Goal: Navigation & Orientation: Find specific page/section

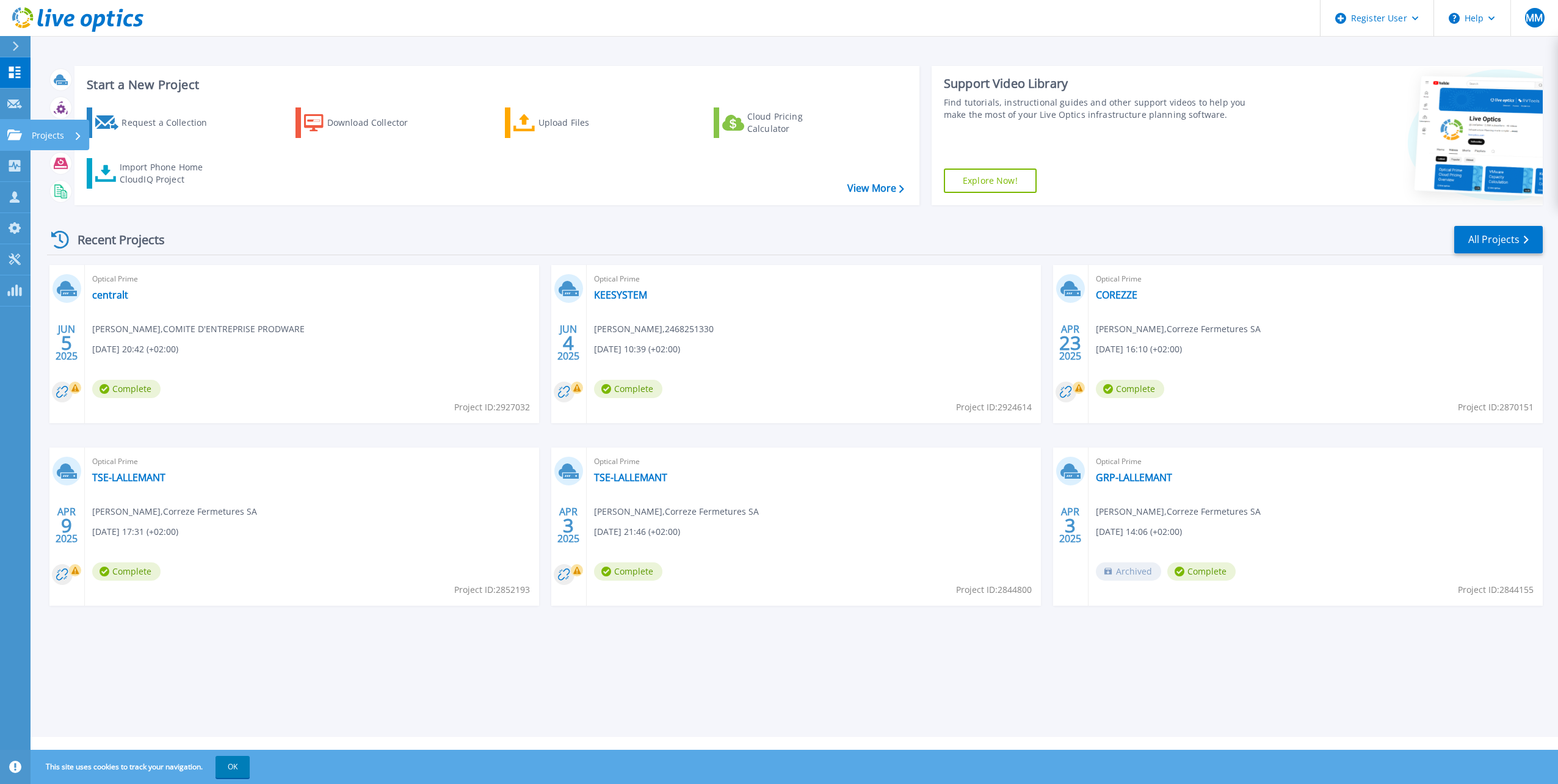
click at [42, 135] on p "Projects" at bounding box center [48, 135] width 33 height 32
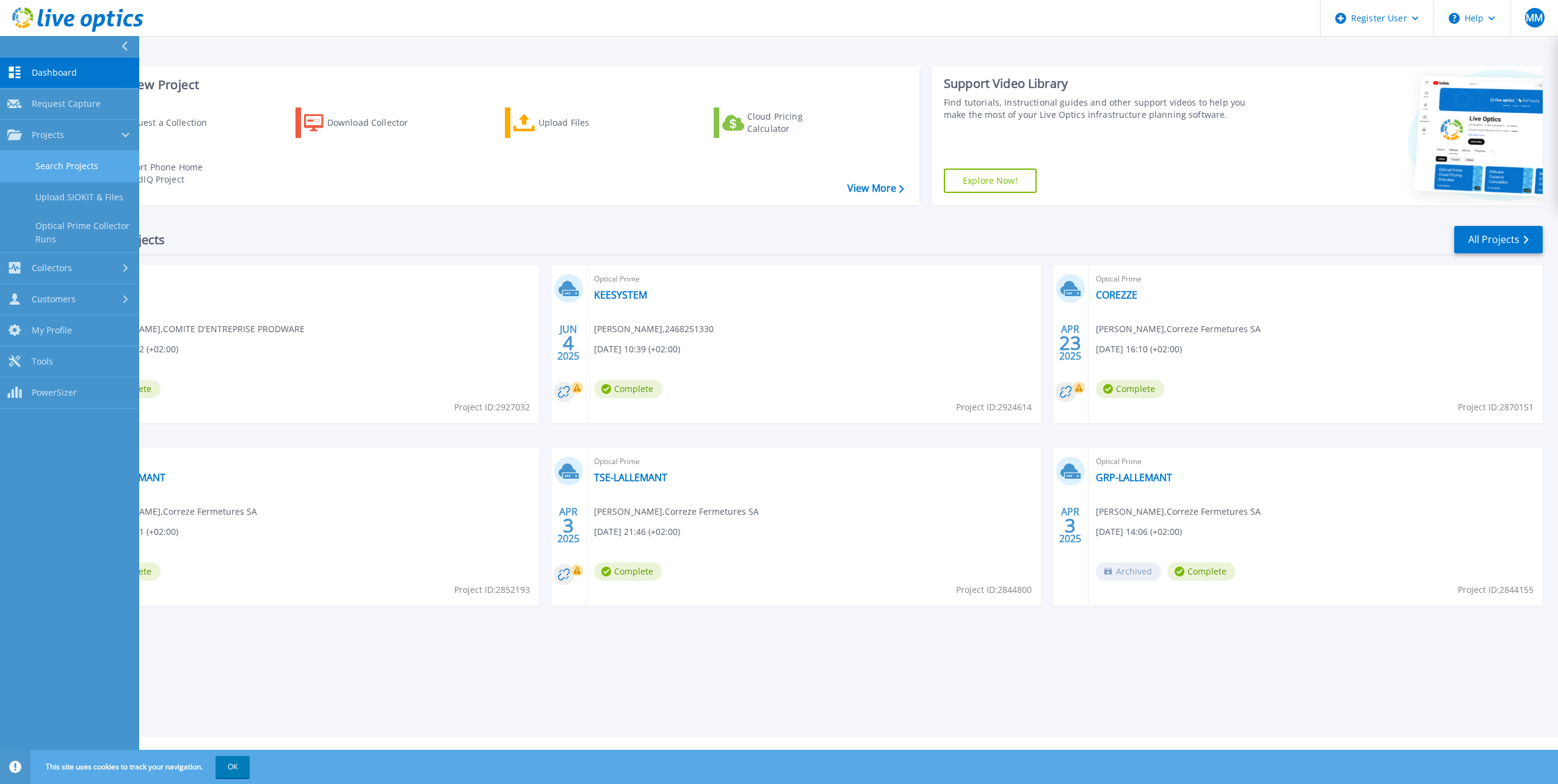
click at [95, 166] on link "Search Projects" at bounding box center [70, 166] width 140 height 31
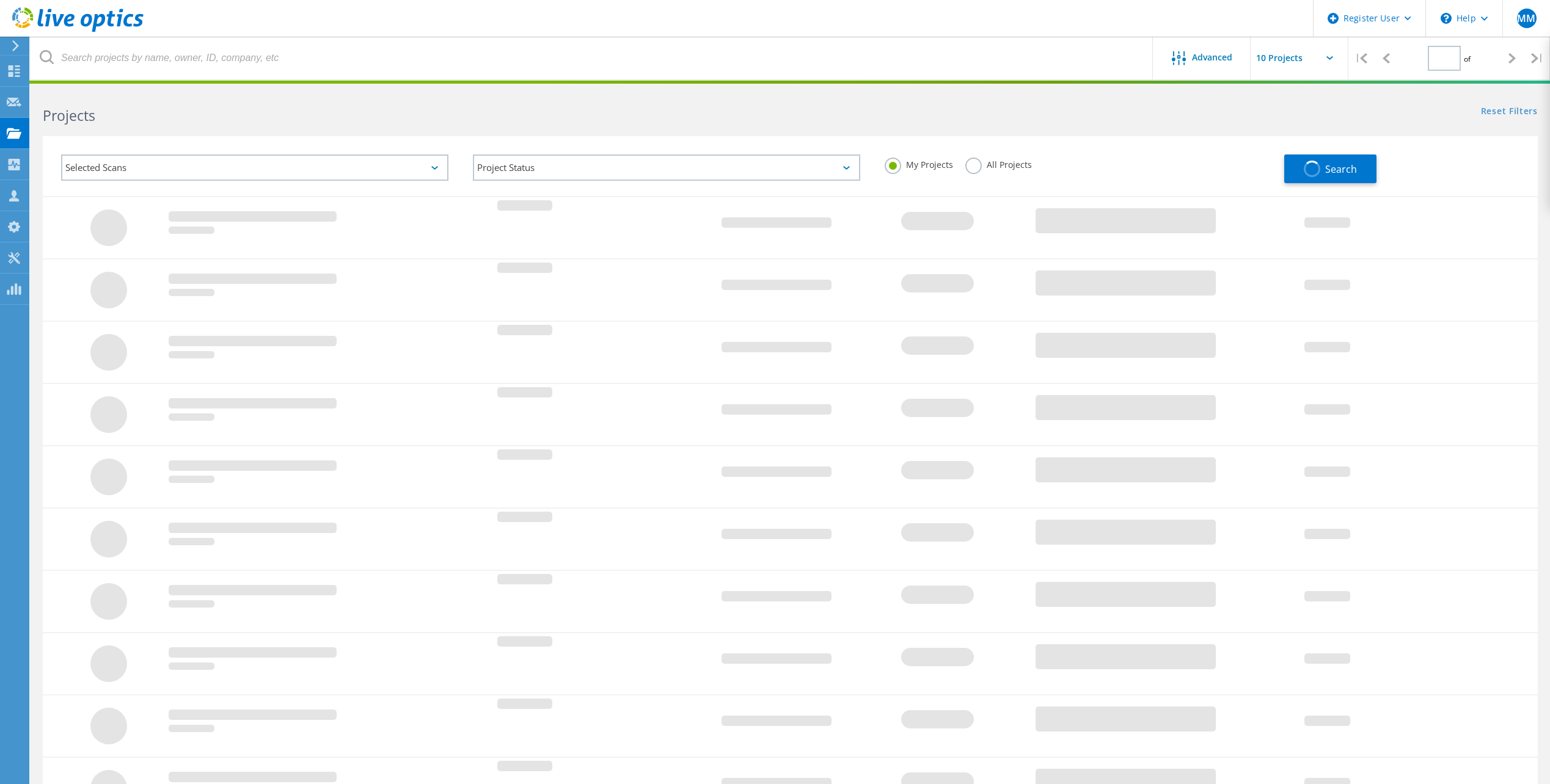
type input "1"
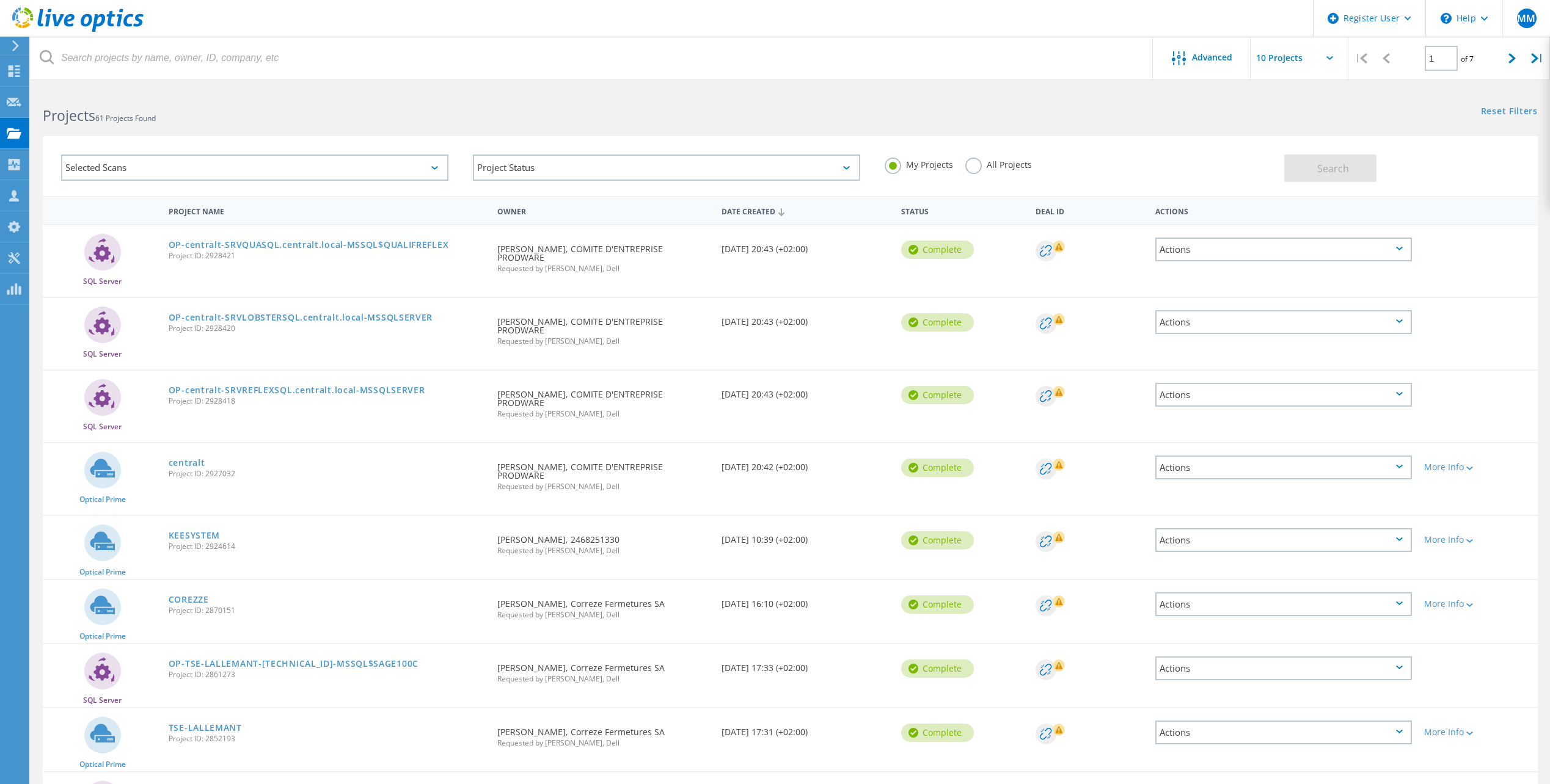
click at [116, 159] on div "Selected Scans" at bounding box center [254, 167] width 387 height 26
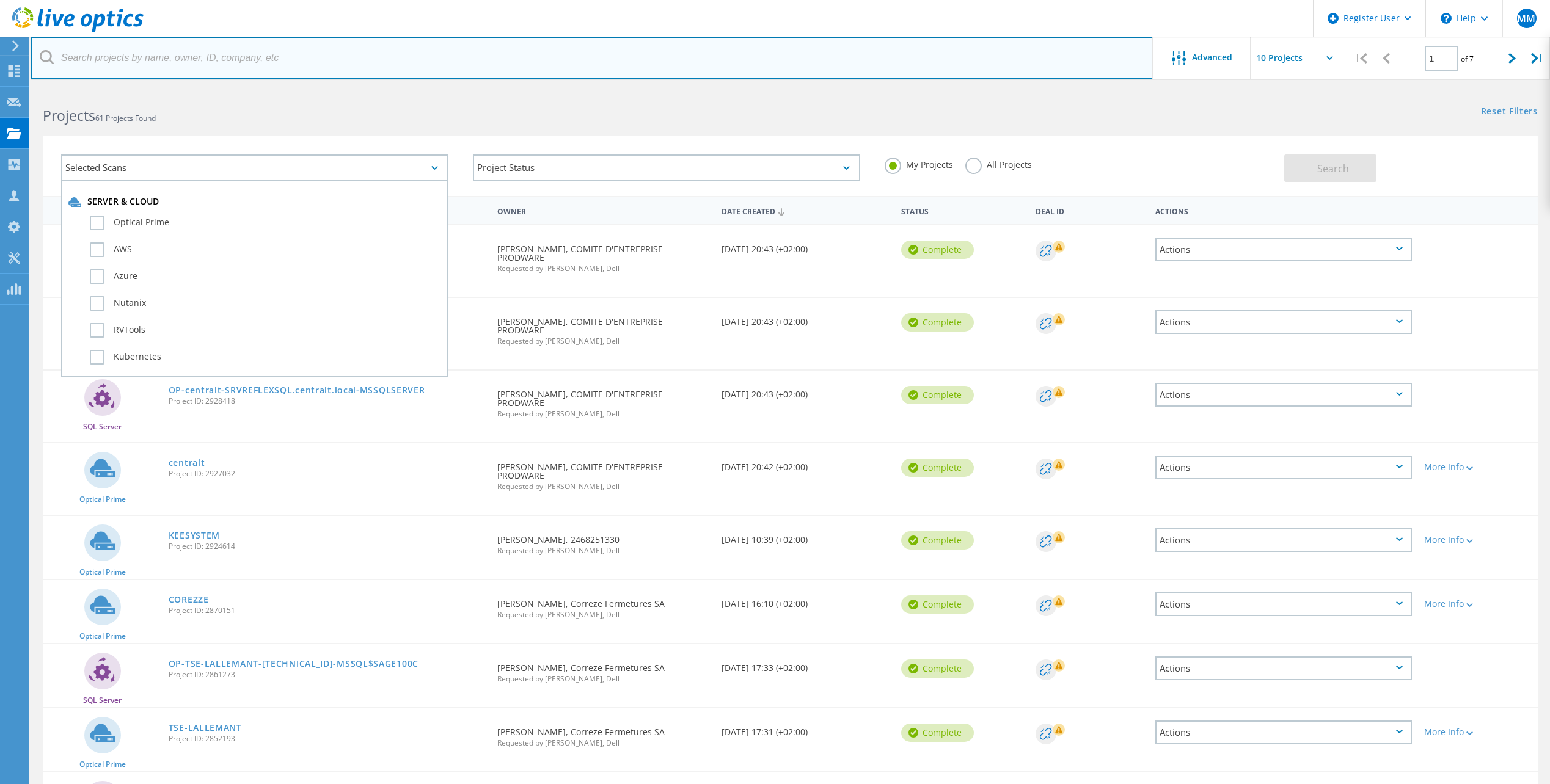
click at [194, 58] on input "text" at bounding box center [591, 59] width 1122 height 43
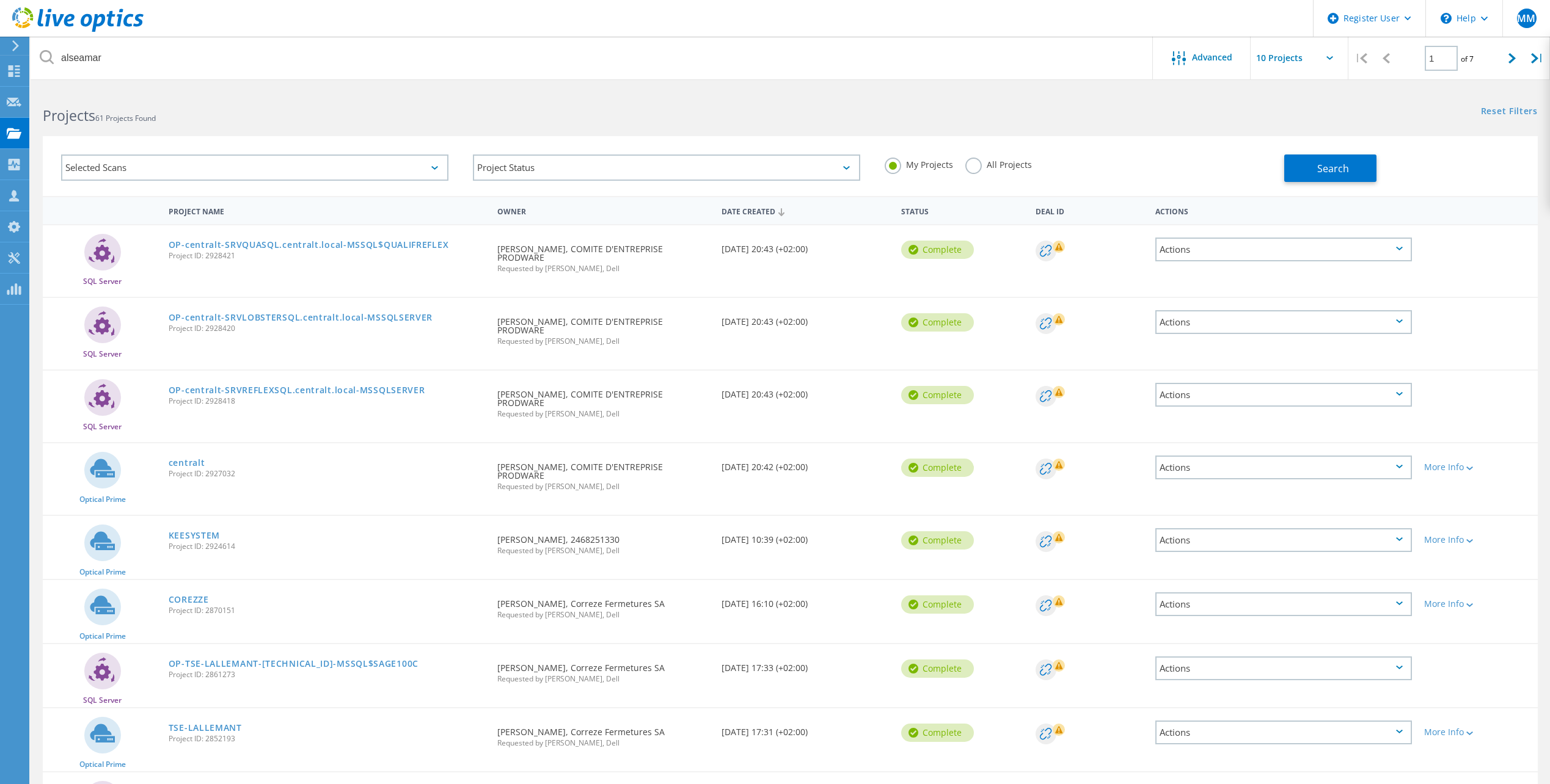
click at [989, 159] on label "All Projects" at bounding box center [998, 163] width 66 height 11
click at [0, 0] on input "All Projects" at bounding box center [0, 0] width 0 height 0
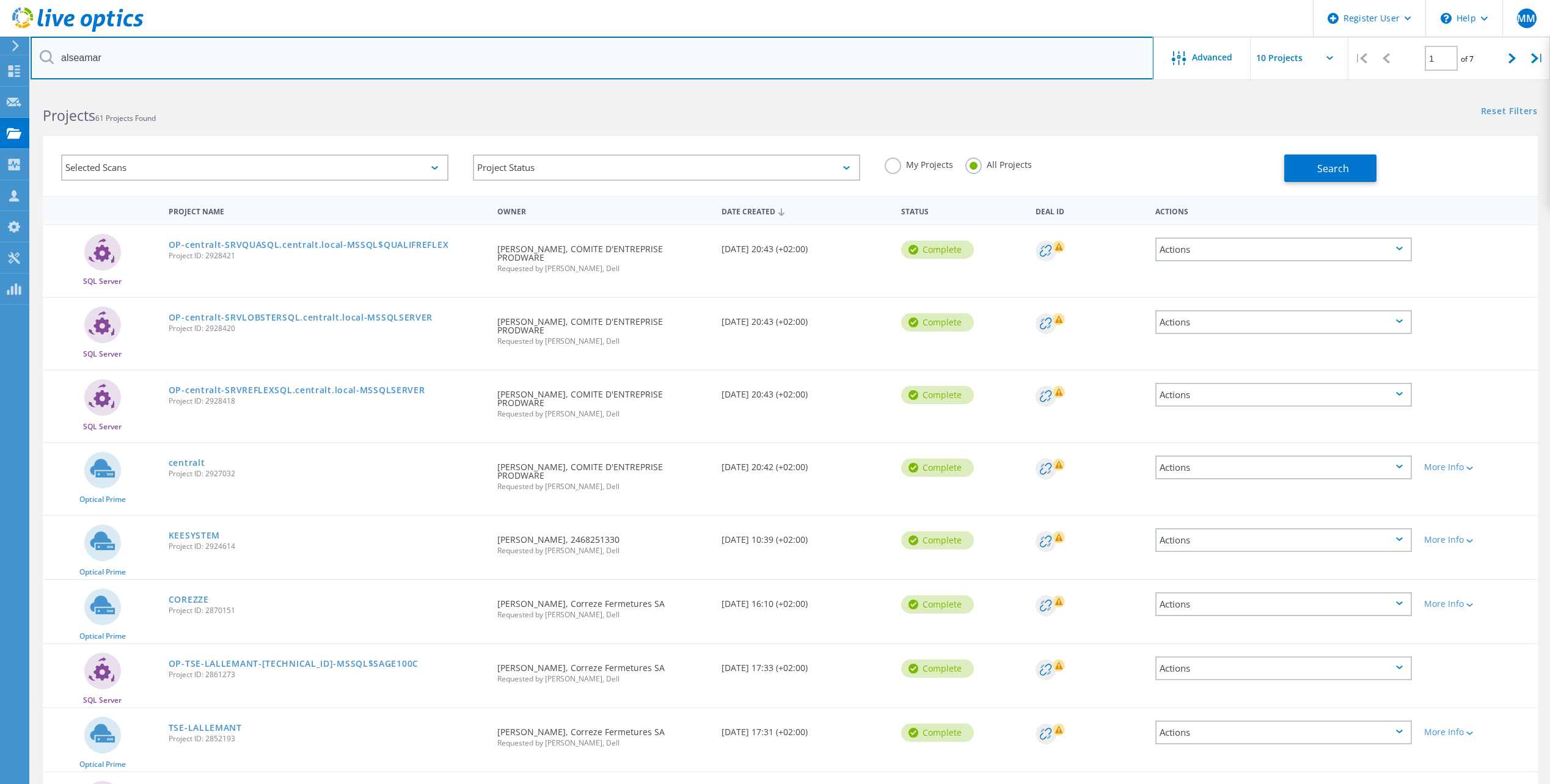
click at [129, 47] on input "alseamar" at bounding box center [591, 59] width 1122 height 43
click at [1064, 78] on input "alseamar" at bounding box center [591, 59] width 1122 height 43
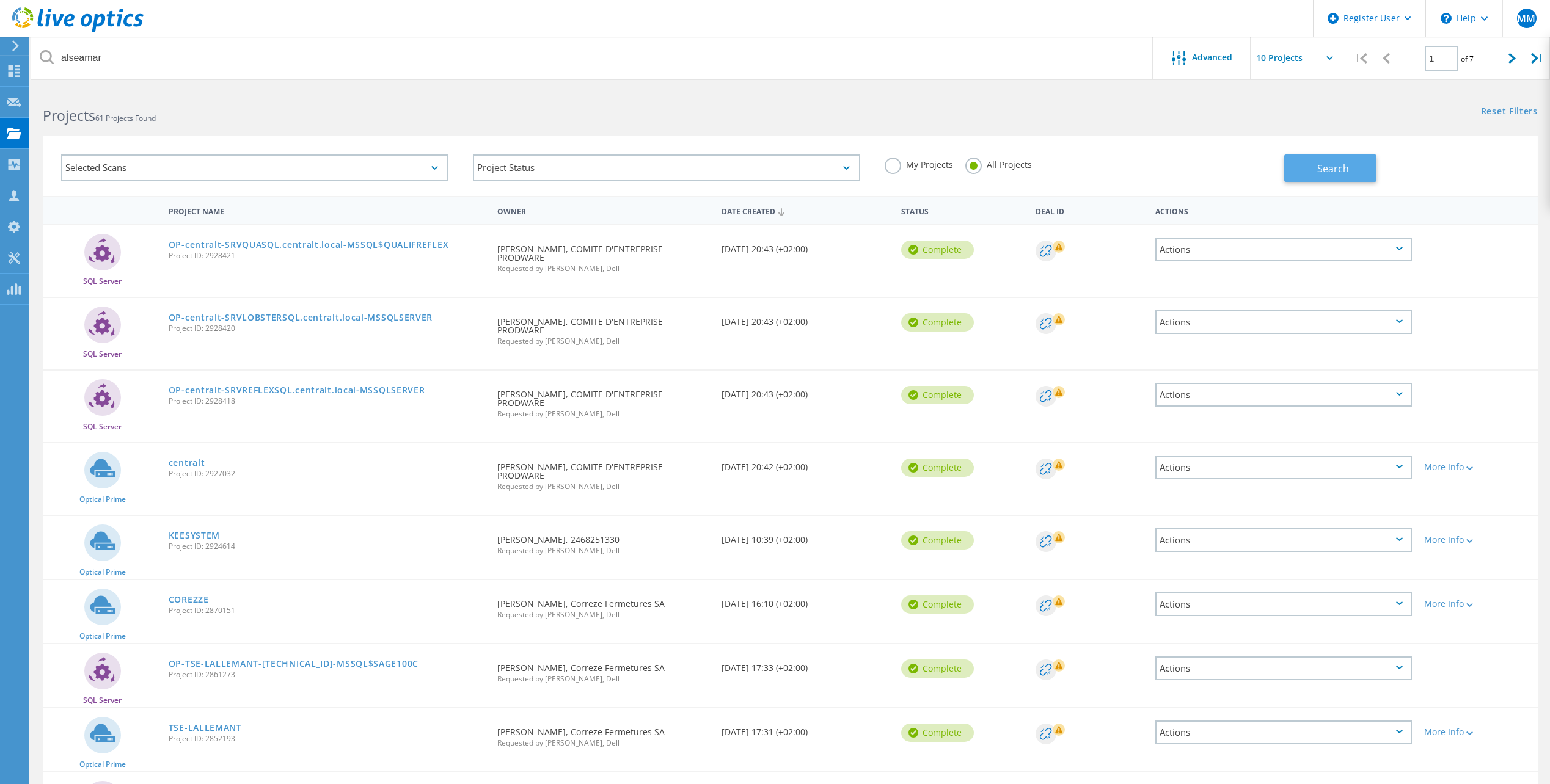
click at [1334, 164] on span "Search" at bounding box center [1333, 169] width 32 height 14
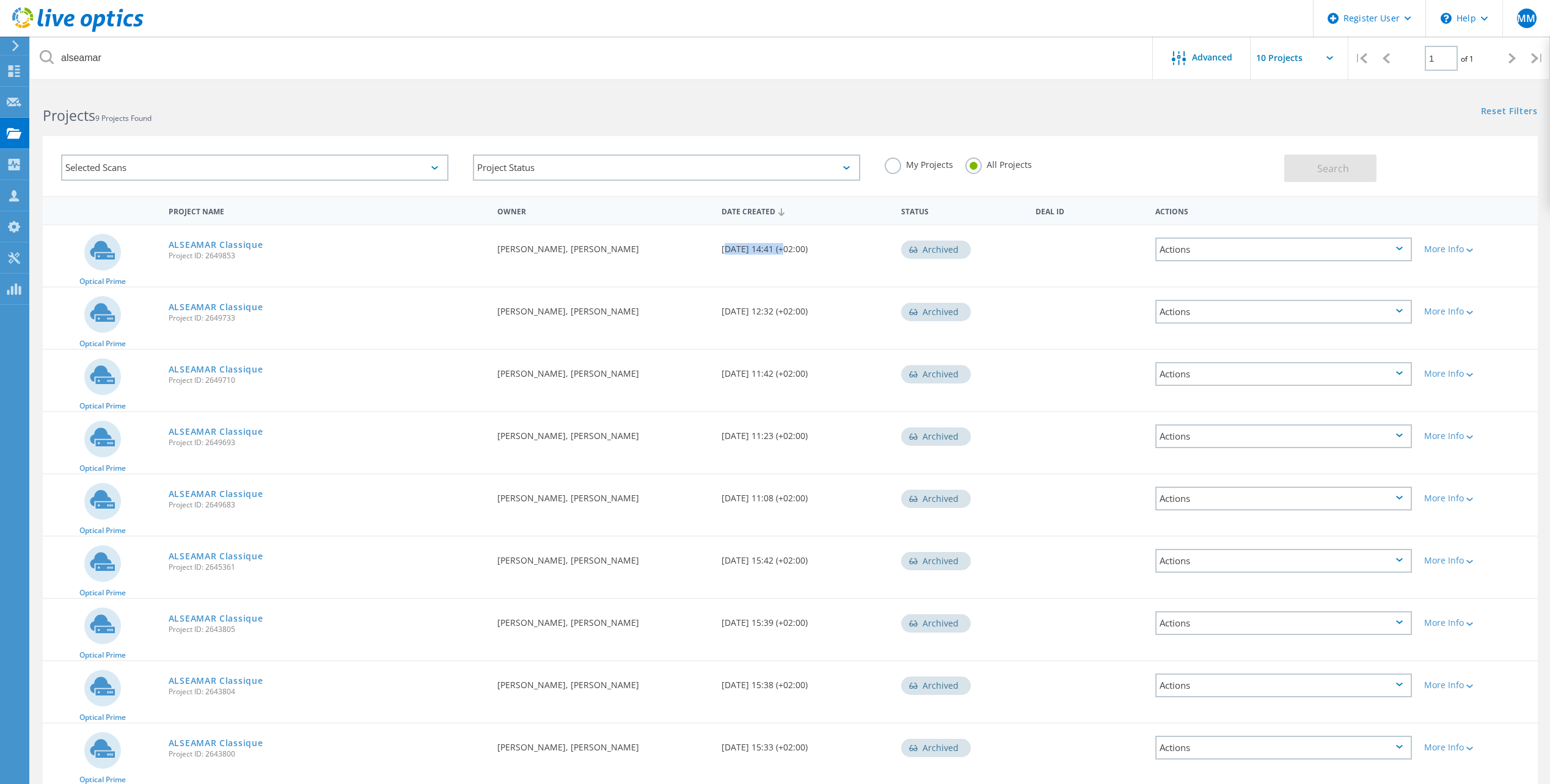
drag, startPoint x: 723, startPoint y: 248, endPoint x: 780, endPoint y: 246, distance: 57.0
click at [780, 246] on div "Date Created [DATE] 14:41 (+02:00)" at bounding box center [805, 245] width 179 height 40
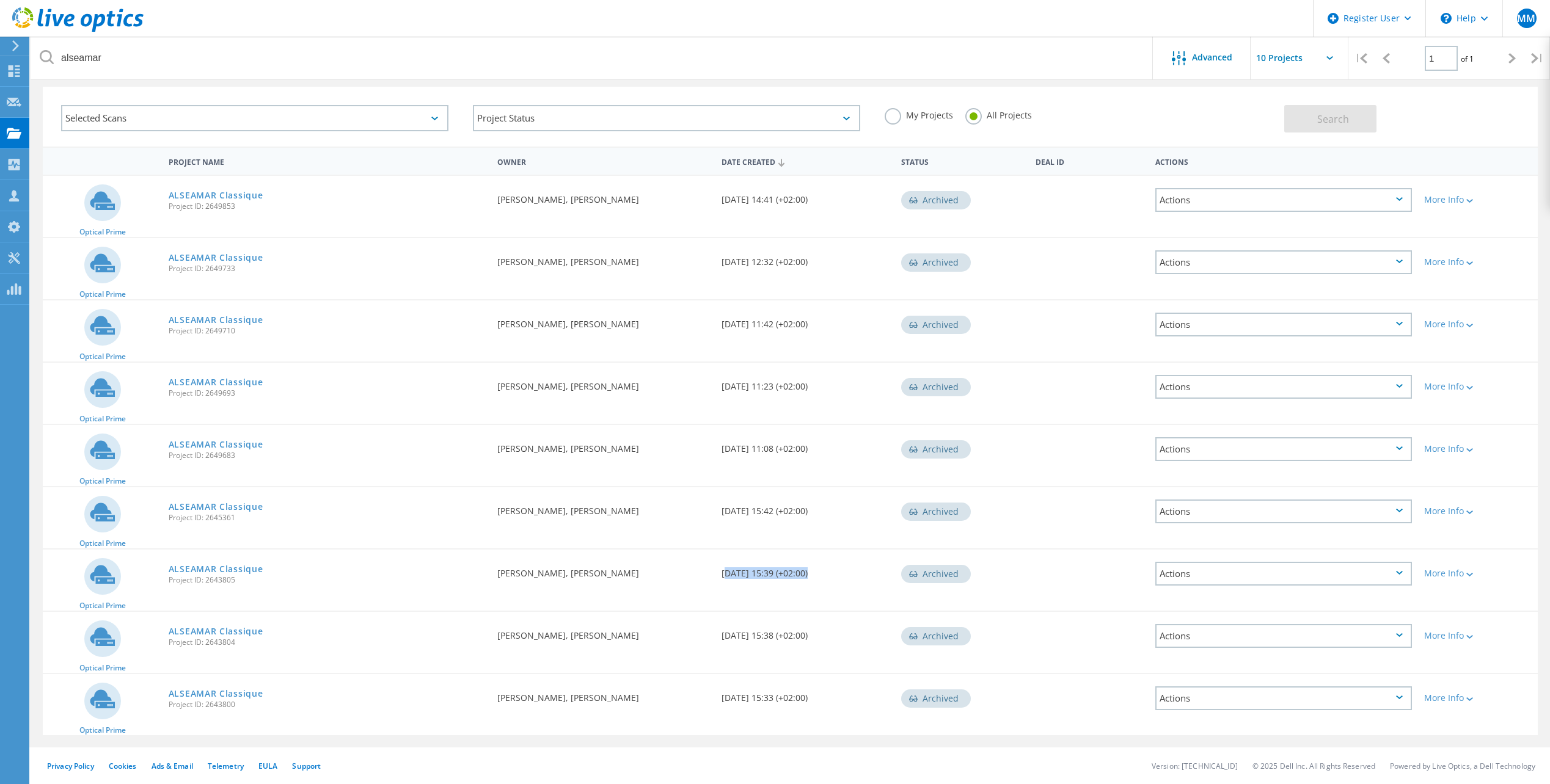
drag, startPoint x: 730, startPoint y: 577, endPoint x: 804, endPoint y: 579, distance: 74.0
click at [804, 579] on div "Date Created [DATE] 15:39 (+02:00)" at bounding box center [805, 569] width 179 height 40
drag, startPoint x: 733, startPoint y: 630, endPoint x: 782, endPoint y: 635, distance: 49.3
click at [782, 635] on div "Date Created [DATE] 15:38 (+02:00)" at bounding box center [805, 632] width 179 height 40
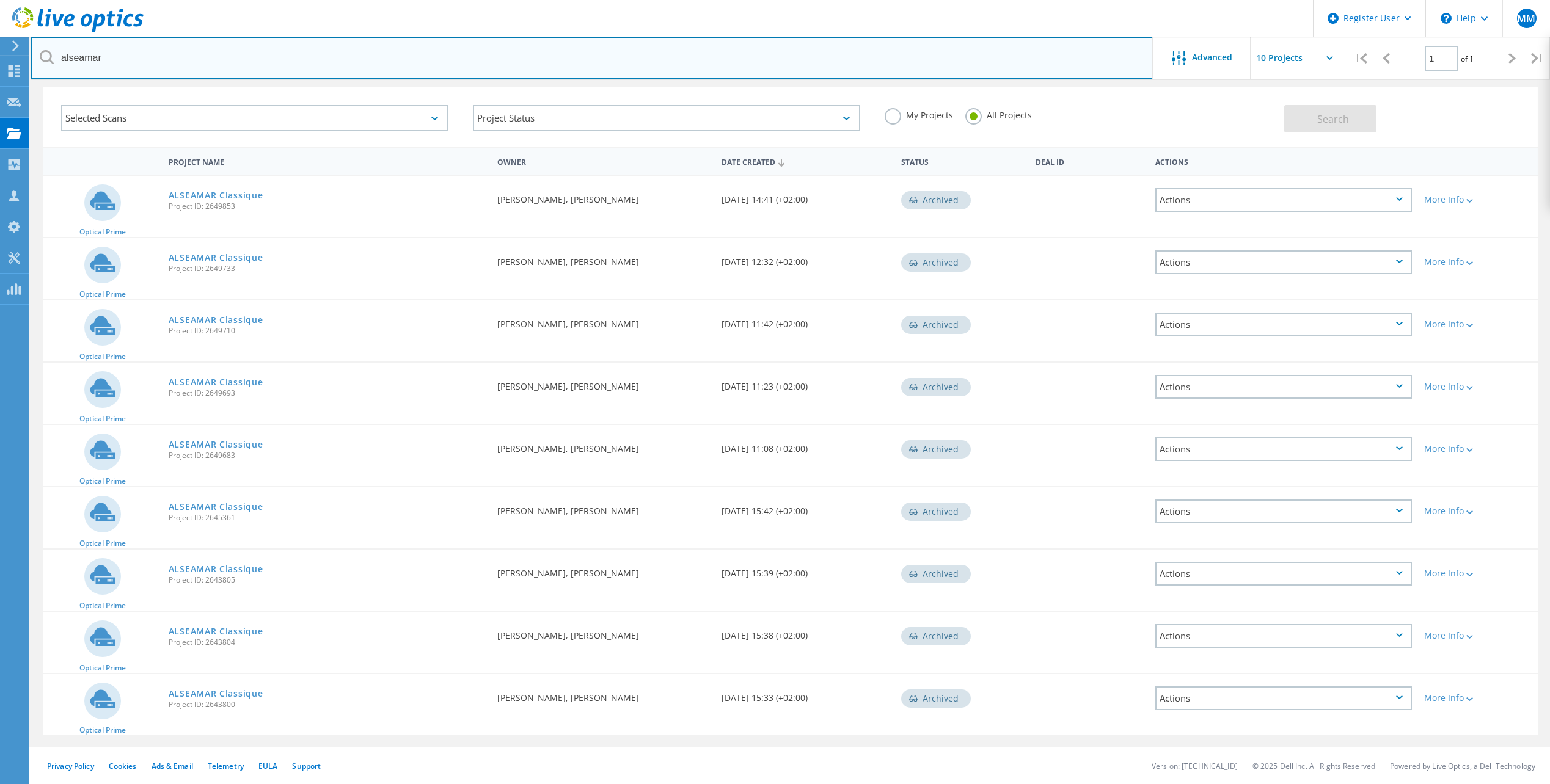
drag, startPoint x: 179, startPoint y: 59, endPoint x: -3, endPoint y: 38, distance: 183.2
click at [0, 38] on html "Register User \n Help Explore Helpful Articles Contact Support MM Dell User [PE…" at bounding box center [775, 367] width 1550 height 833
paste input "2997661"
type input "2997661"
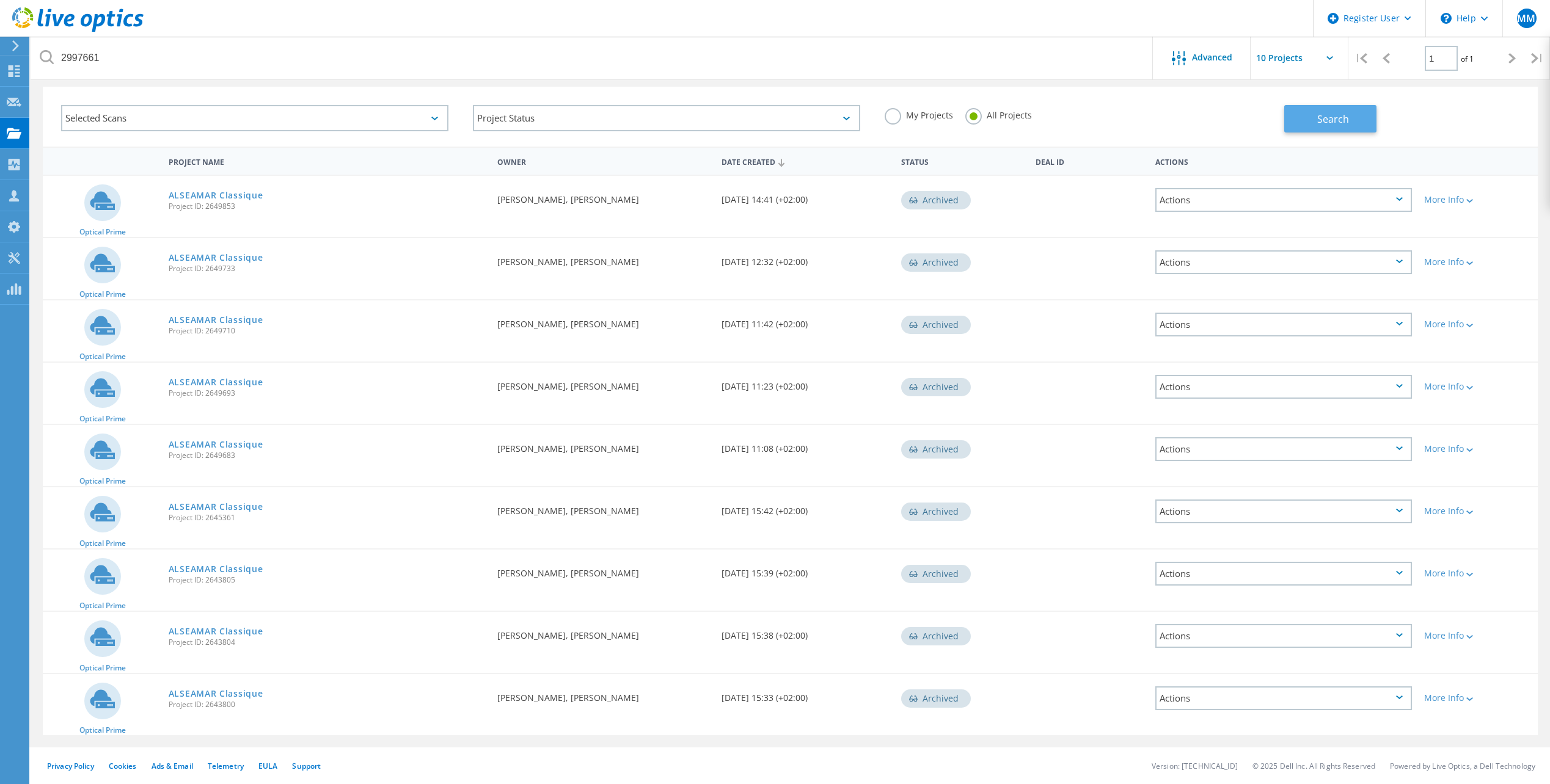
click at [1348, 121] on span "Search" at bounding box center [1333, 119] width 32 height 14
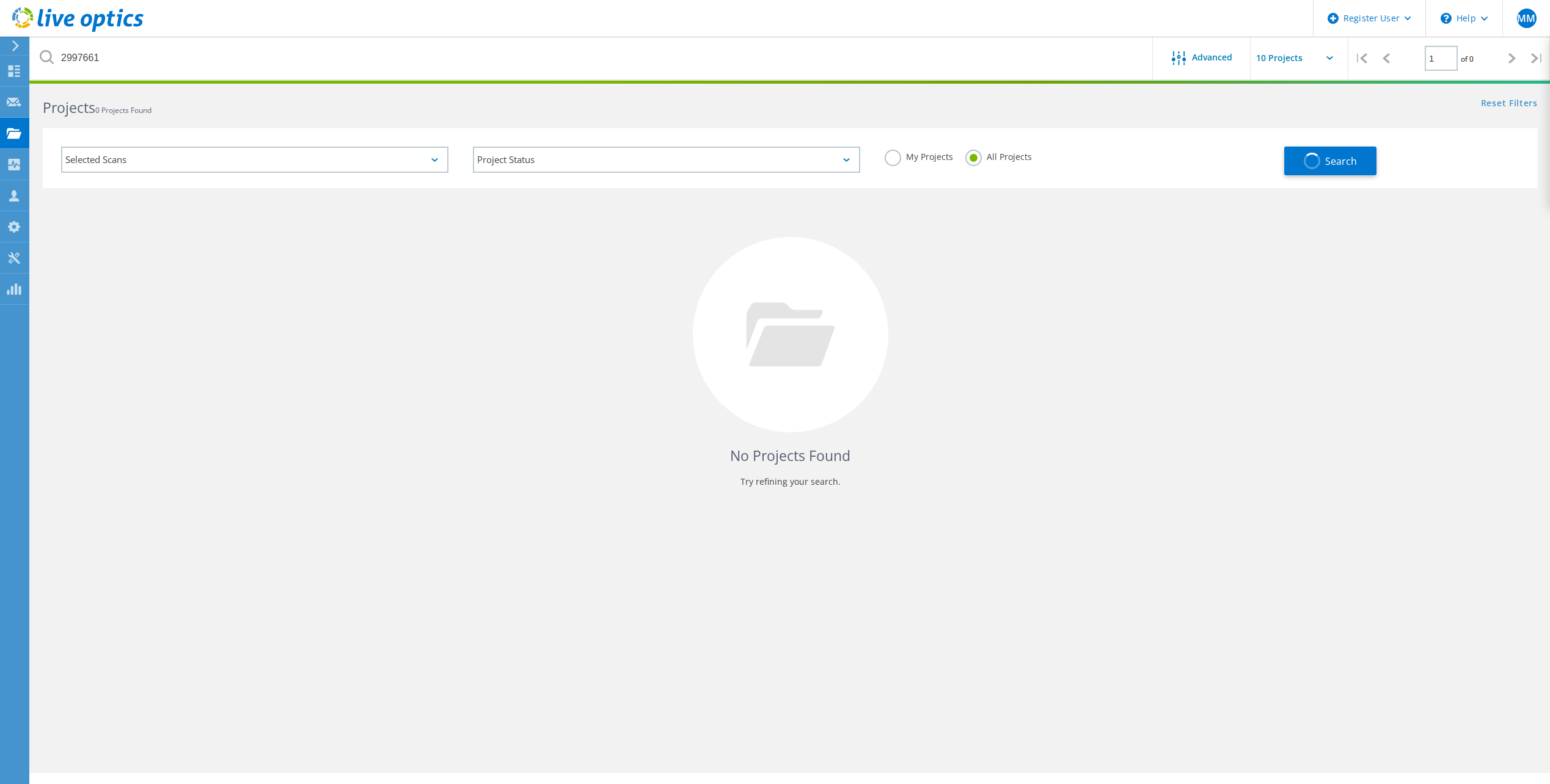
scroll to position [0, 0]
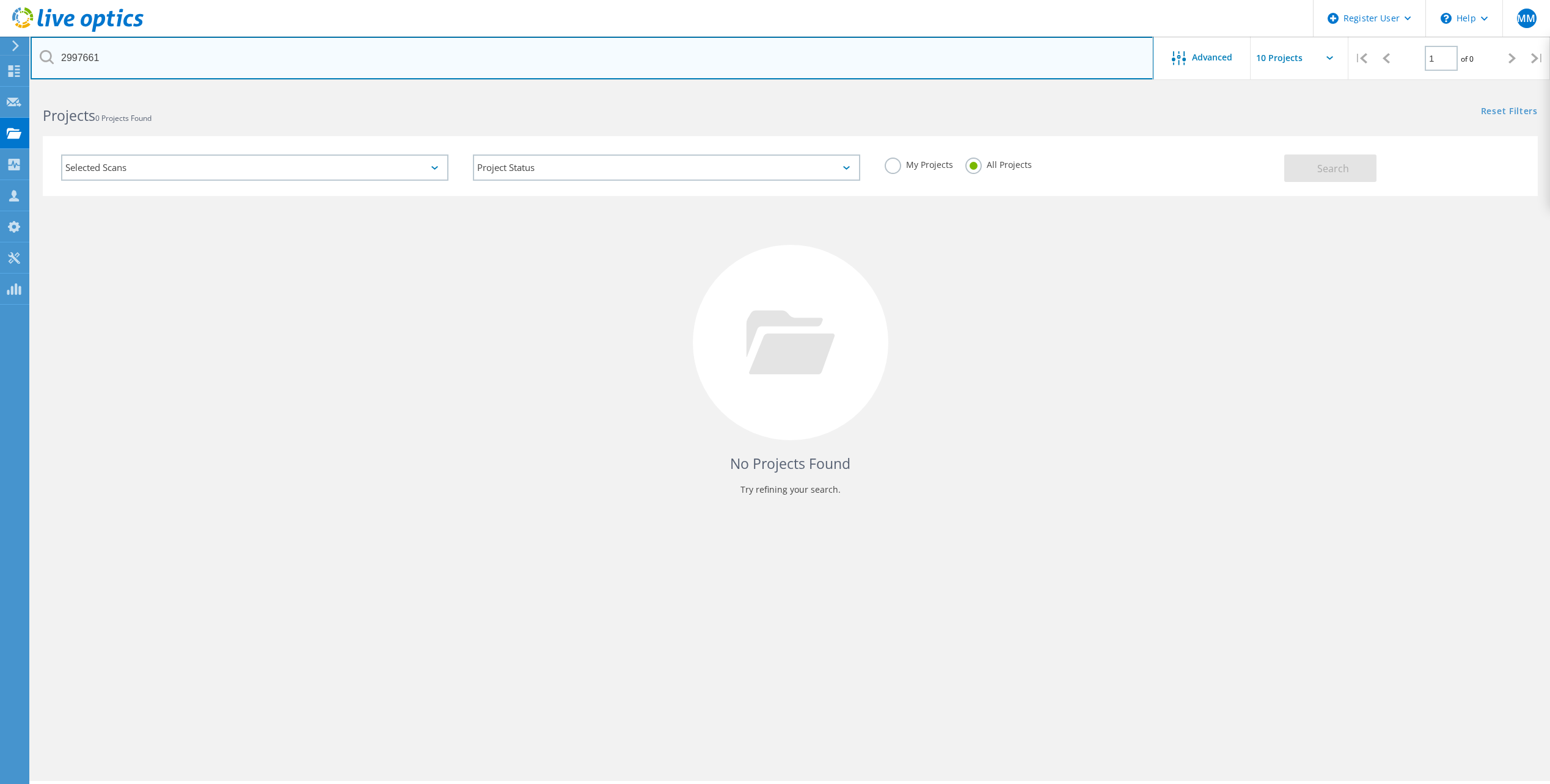
click at [131, 58] on input "2997661" at bounding box center [591, 59] width 1122 height 43
click at [939, 53] on input "2997661" at bounding box center [591, 59] width 1122 height 43
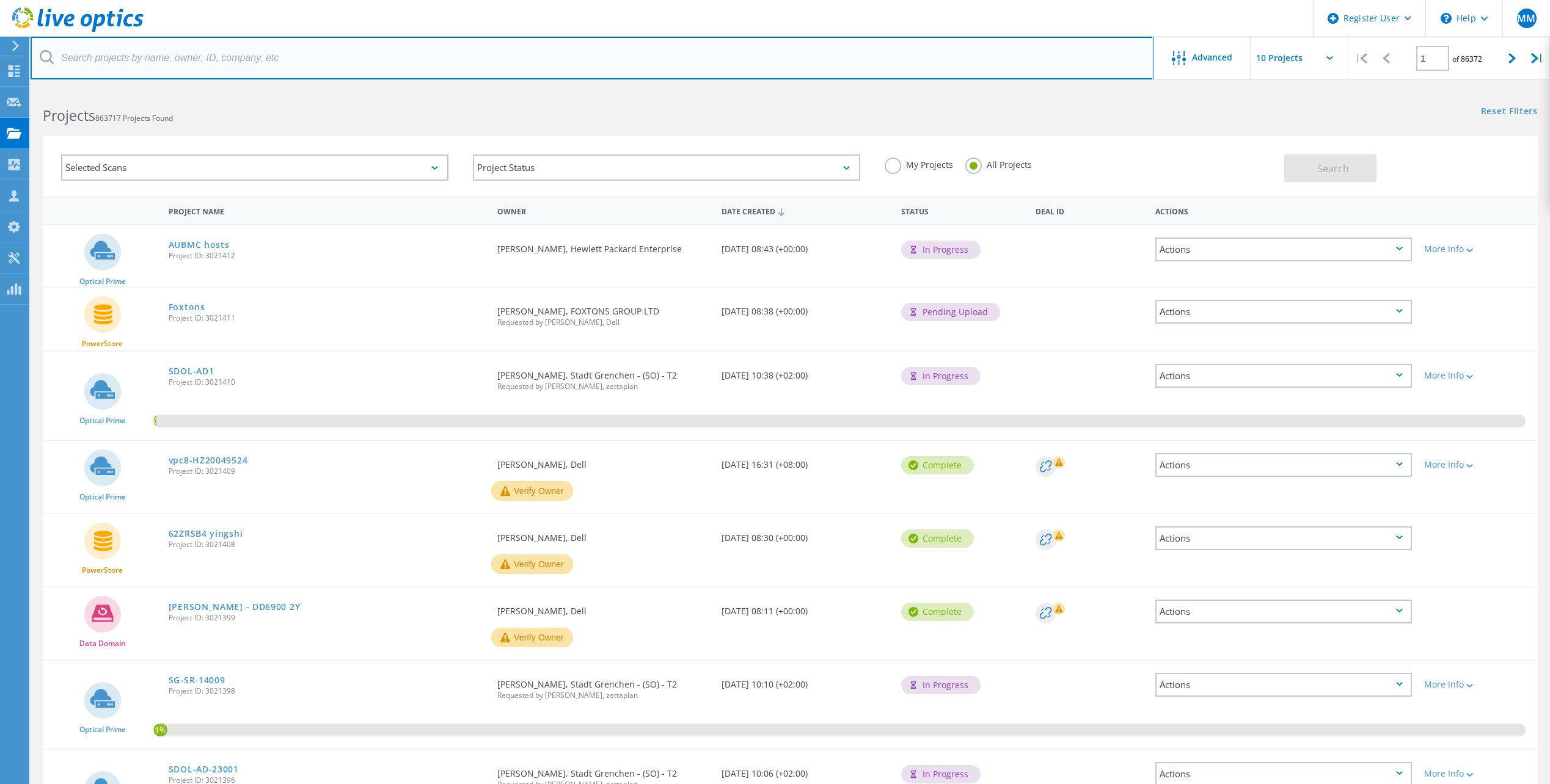
click at [143, 59] on input "text" at bounding box center [591, 59] width 1122 height 43
paste input "2997661"
click at [1008, 66] on input "2997661" at bounding box center [591, 59] width 1122 height 43
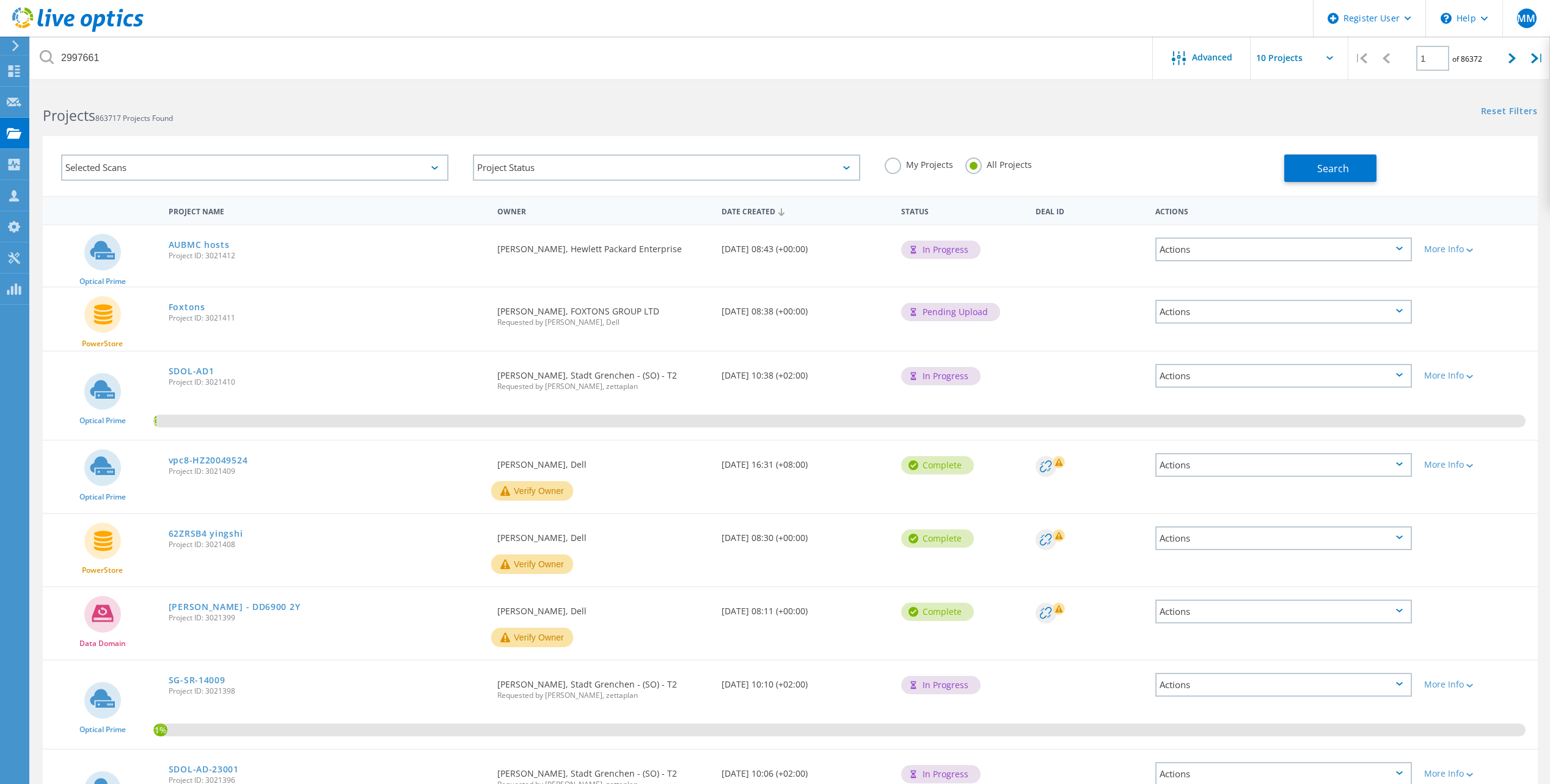
click at [1357, 153] on div "Search" at bounding box center [1408, 162] width 247 height 40
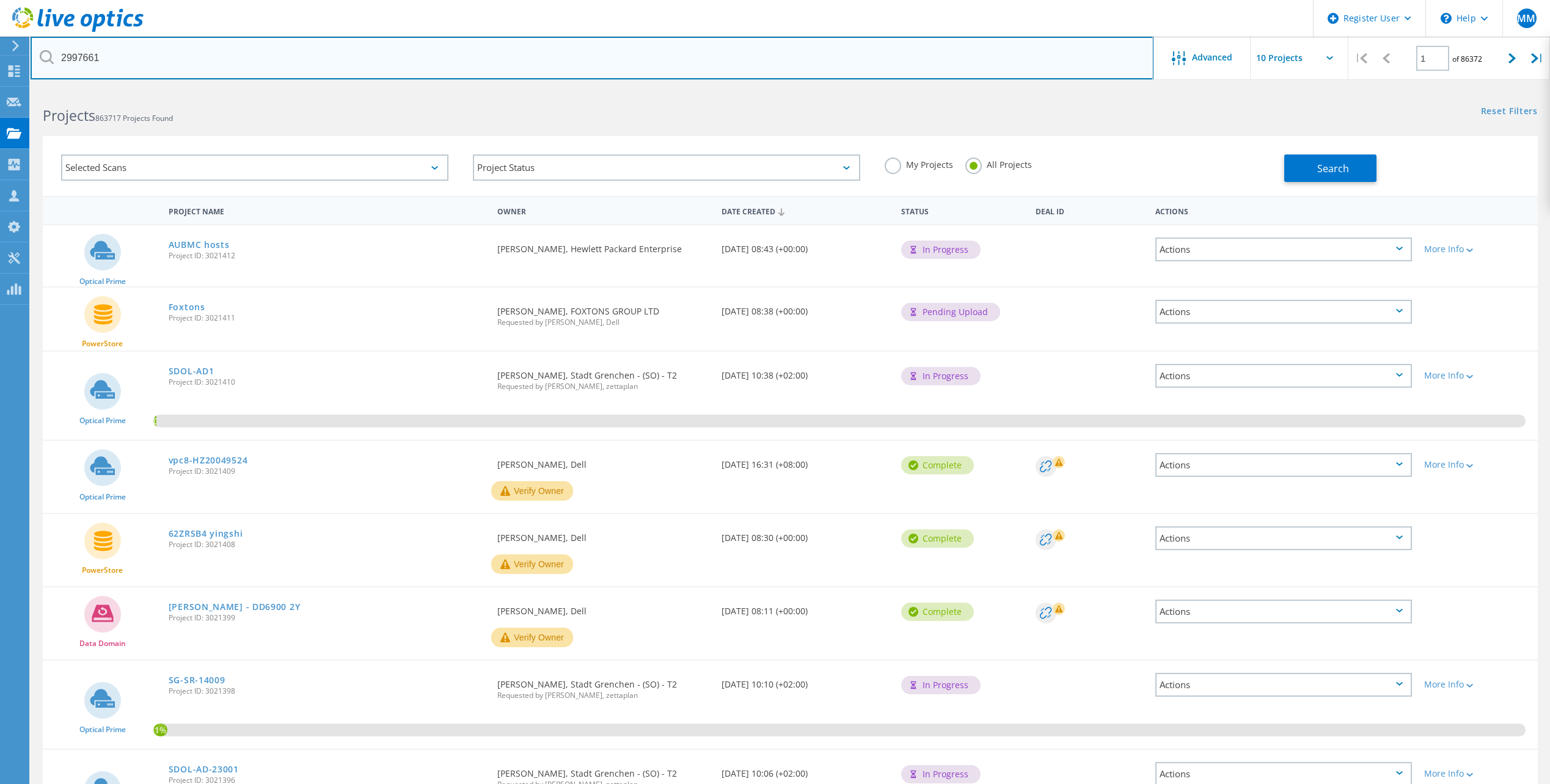
drag, startPoint x: 143, startPoint y: 53, endPoint x: -3, endPoint y: -30, distance: 167.9
click at [0, 0] on html "Register User \n Help Explore Helpful Articles Contact Support MM Dell User [PE…" at bounding box center [775, 512] width 1550 height 1024
paste input "5329"
click at [916, 58] on input "2995329" at bounding box center [591, 59] width 1122 height 43
type input "2995329"
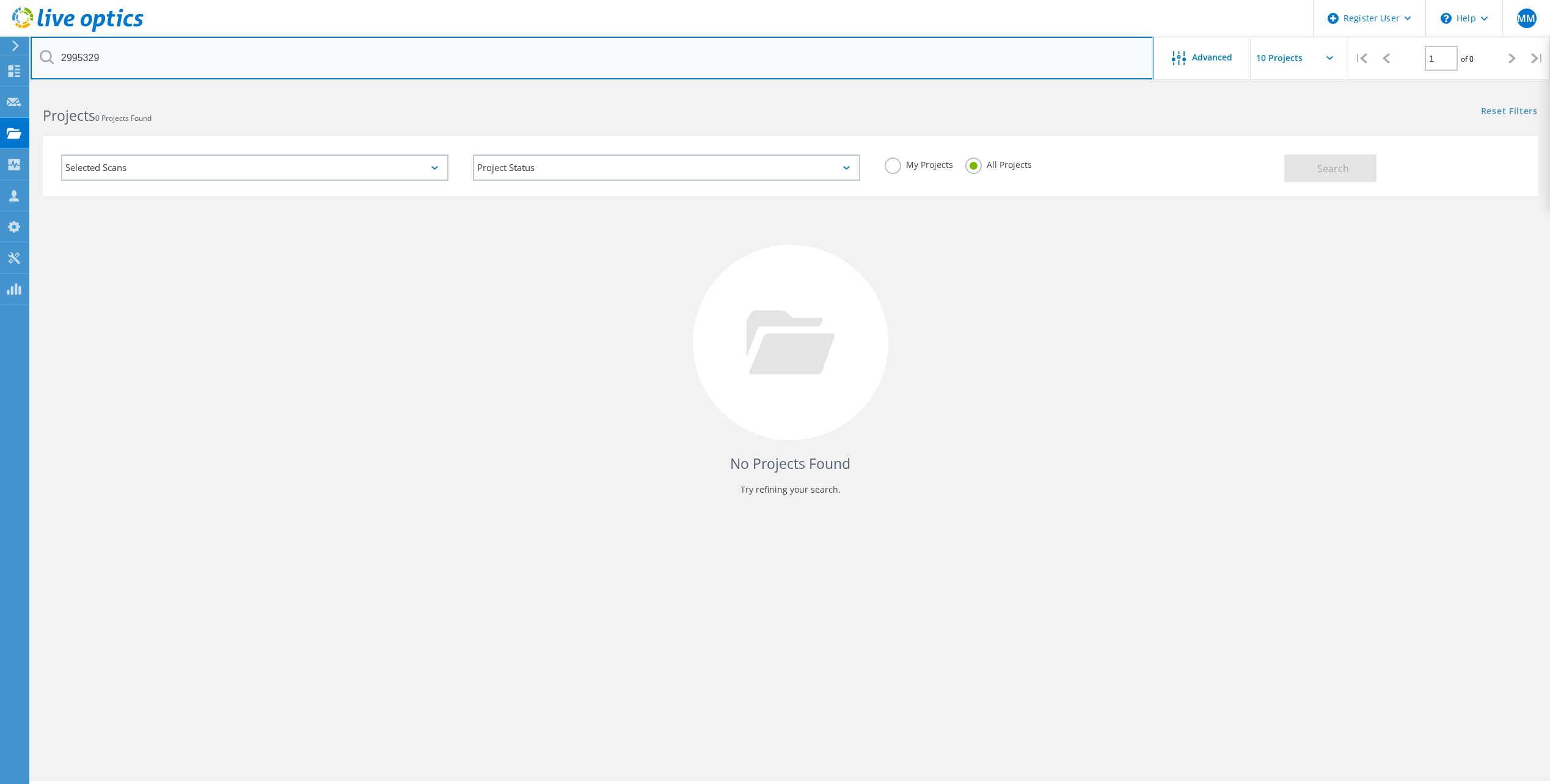
click at [118, 55] on input "2995329" at bounding box center [591, 59] width 1122 height 43
